Goal: Task Accomplishment & Management: Use online tool/utility

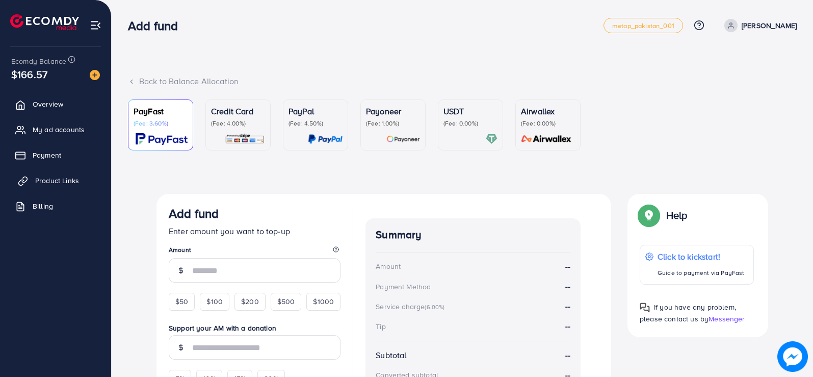
click at [48, 177] on span "Product Links" at bounding box center [57, 180] width 44 height 10
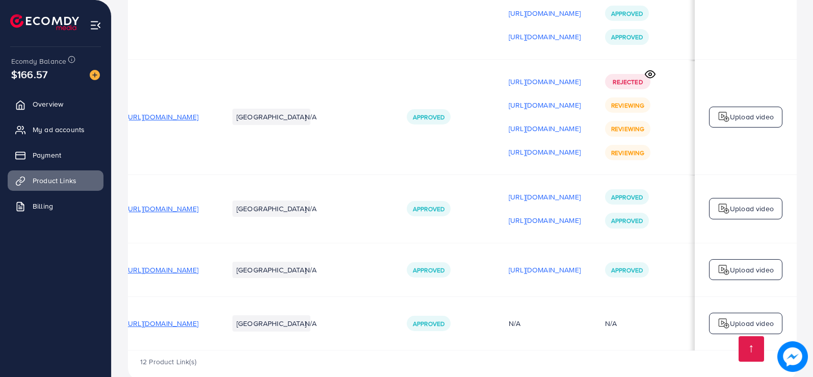
scroll to position [0, 139]
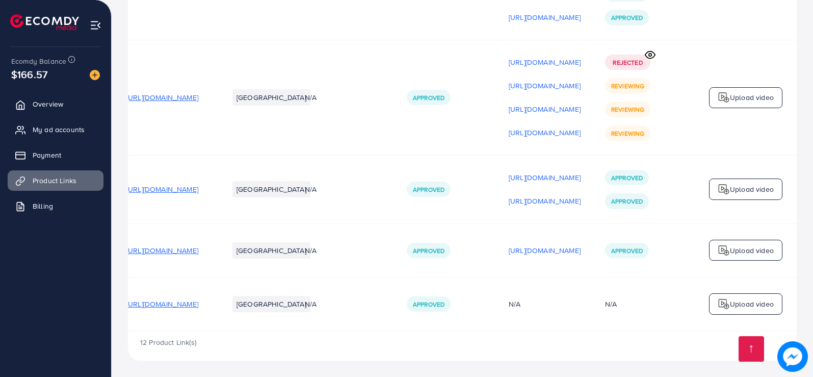
scroll to position [0, 139]
click at [651, 56] on icon at bounding box center [651, 54] width 10 height 7
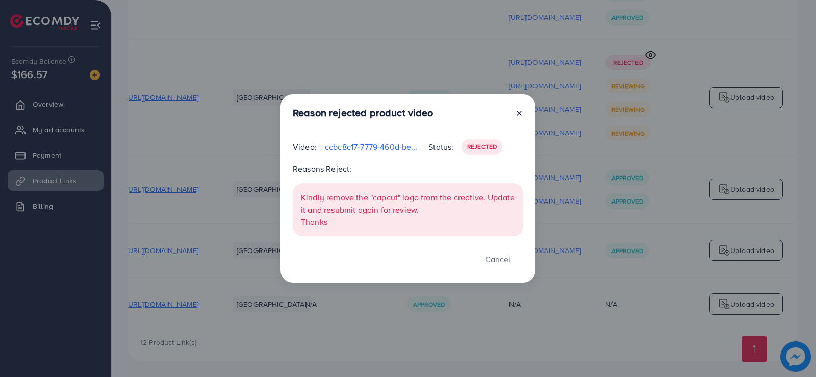
click at [520, 115] on icon at bounding box center [519, 113] width 8 height 8
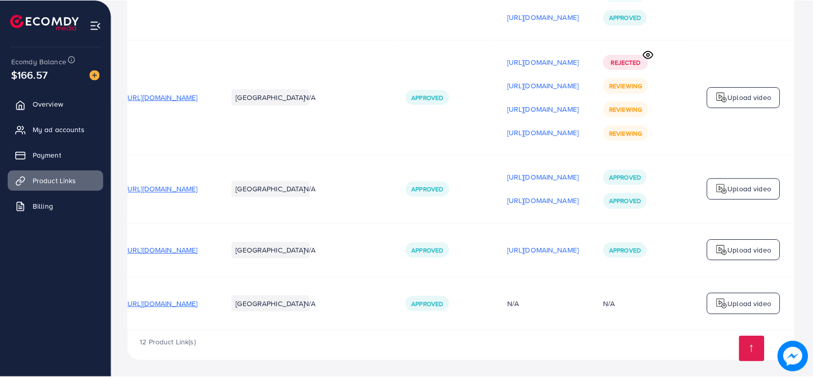
scroll to position [0, 136]
